Goal: Navigation & Orientation: Go to known website

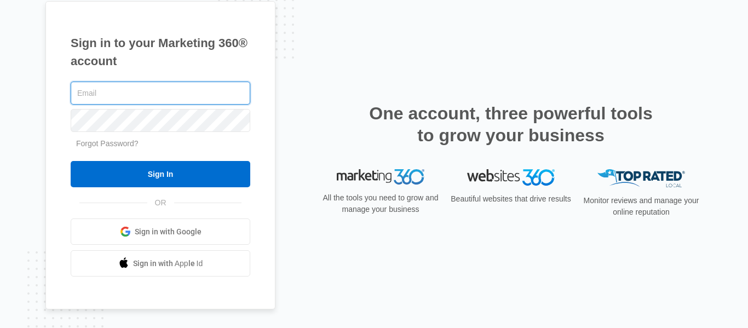
click at [167, 95] on input "text" at bounding box center [161, 93] width 180 height 23
click at [181, 224] on link "Sign in with Google" at bounding box center [161, 231] width 180 height 26
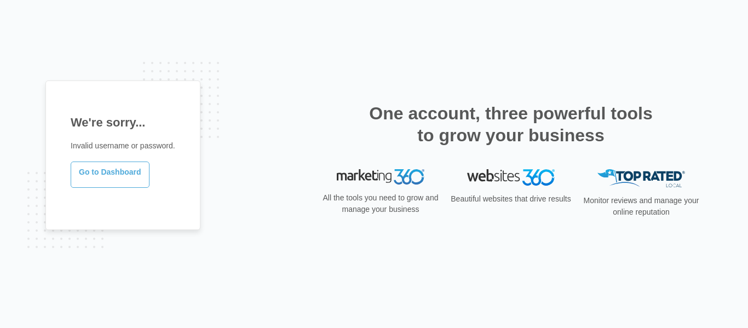
drag, startPoint x: 145, startPoint y: 176, endPoint x: 138, endPoint y: 175, distance: 6.1
click at [144, 176] on link "Go to Dashboard" at bounding box center [110, 174] width 79 height 26
